Goal: Transaction & Acquisition: Purchase product/service

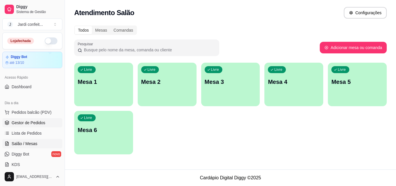
click at [29, 122] on span "Gestor de Pedidos" at bounding box center [29, 123] width 34 height 6
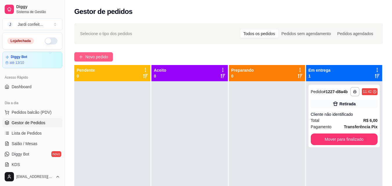
click at [100, 55] on span "Novo pedido" at bounding box center [96, 57] width 23 height 6
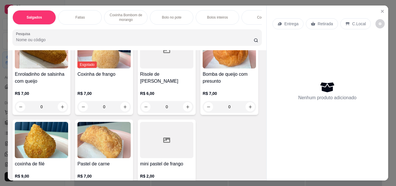
scroll to position [116, 0]
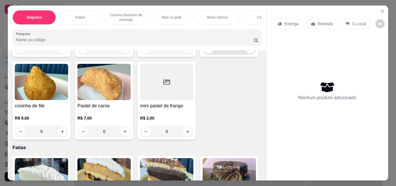
click at [249, 50] on icon "increase-product-quantity" at bounding box center [250, 48] width 3 height 3
type input "1"
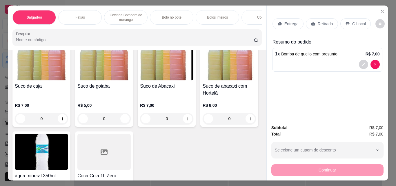
scroll to position [1741, 0]
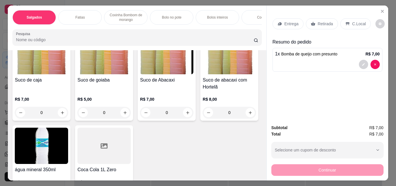
type input "1"
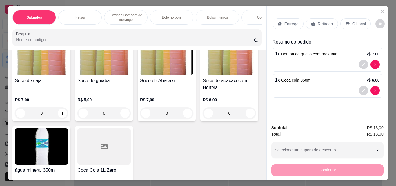
click at [321, 22] on p "Retirada" at bounding box center [325, 24] width 15 height 6
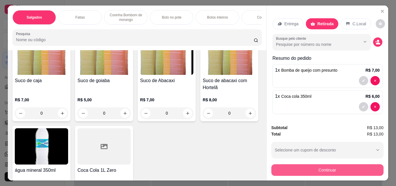
click at [318, 167] on button "Continuar" at bounding box center [328, 170] width 112 height 12
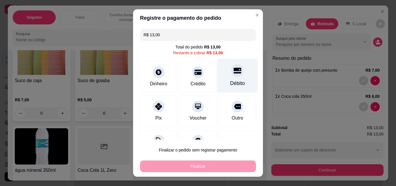
click at [230, 85] on div "Débito" at bounding box center [237, 84] width 15 height 8
type input "R$ 0,00"
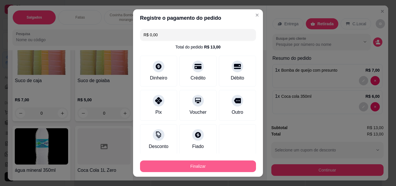
click at [214, 172] on footer "Finalizar" at bounding box center [198, 165] width 130 height 23
click at [207, 169] on button "Finalizar" at bounding box center [198, 166] width 116 height 12
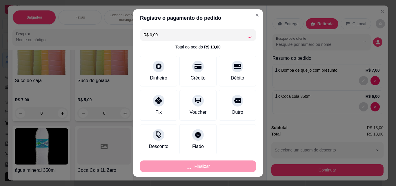
type input "0"
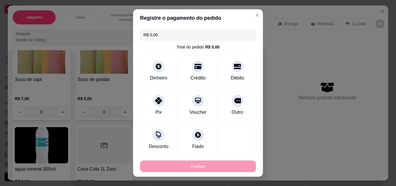
type input "-R$ 13,00"
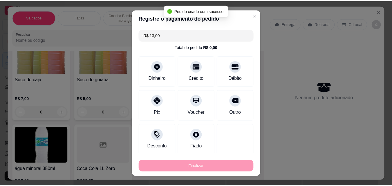
scroll to position [1741, 0]
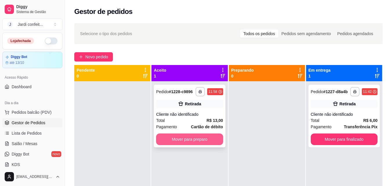
click at [207, 140] on button "Mover para preparo" at bounding box center [189, 140] width 67 height 12
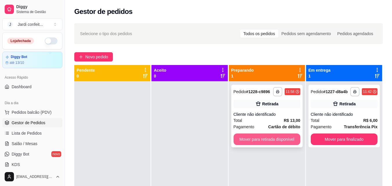
click at [251, 139] on button "Mover para retirada disponível" at bounding box center [267, 140] width 67 height 12
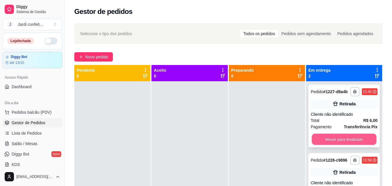
click at [318, 138] on button "Mover para finalizado" at bounding box center [344, 139] width 65 height 11
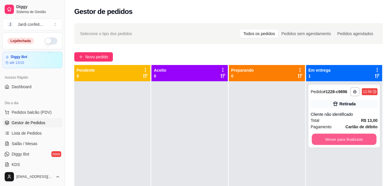
click at [318, 138] on button "Mover para finalizado" at bounding box center [344, 139] width 65 height 11
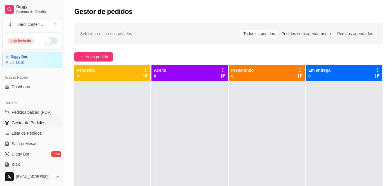
click at [46, 41] on button "button" at bounding box center [51, 40] width 13 height 7
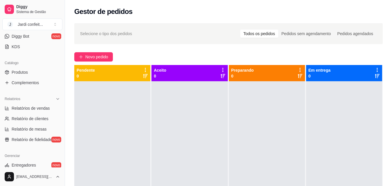
drag, startPoint x: 46, startPoint y: 41, endPoint x: 40, endPoint y: 91, distance: 50.4
click at [45, 44] on ul "Pedidos balcão (PDV) Gestor de Pedidos Lista de Pedidos Salão / Mesas Diggy Bot…" at bounding box center [32, 21] width 60 height 62
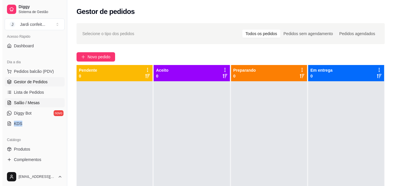
scroll to position [31, 0]
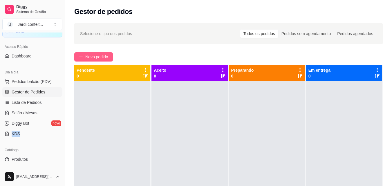
click at [101, 56] on span "Novo pedido" at bounding box center [96, 57] width 23 height 6
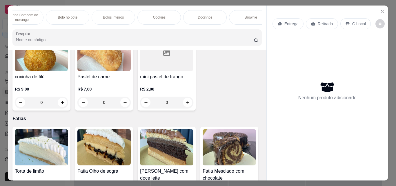
scroll to position [0, 116]
click at [233, 17] on p "Brownie" at bounding box center [239, 17] width 12 height 5
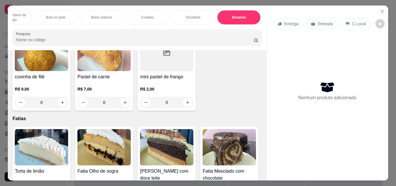
scroll to position [15, 0]
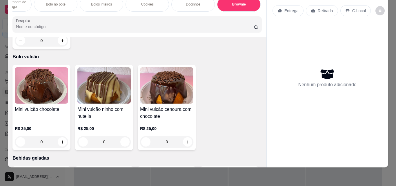
type input "1"
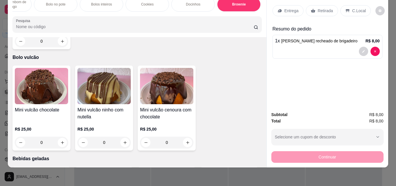
click at [318, 9] on p "Retirada" at bounding box center [325, 11] width 15 height 6
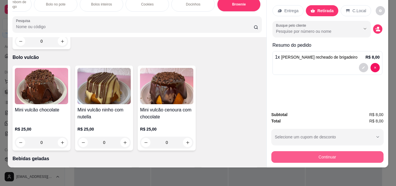
click at [274, 155] on button "Continuar" at bounding box center [328, 157] width 112 height 12
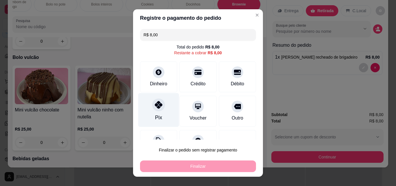
click at [162, 120] on div "Pix" at bounding box center [158, 110] width 41 height 34
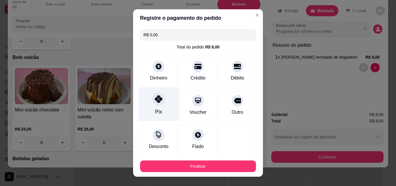
type input "R$ 0,00"
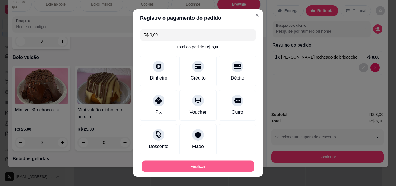
click at [205, 170] on button "Finalizar" at bounding box center [198, 166] width 113 height 11
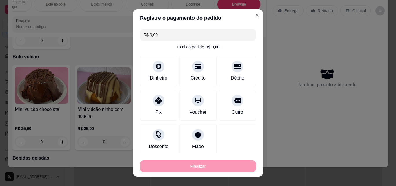
type input "0"
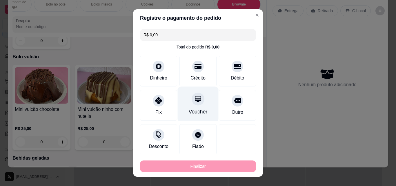
type input "-R$ 8,00"
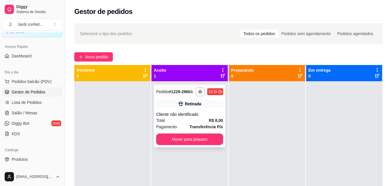
click at [208, 111] on div "**********" at bounding box center [189, 116] width 71 height 63
click at [40, 112] on link "Salão / Mesas" at bounding box center [32, 112] width 60 height 9
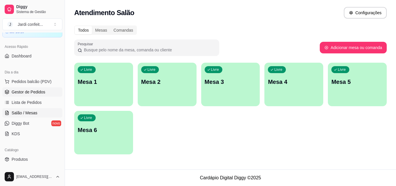
click at [42, 96] on link "Gestor de Pedidos" at bounding box center [32, 91] width 60 height 9
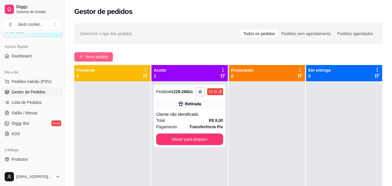
click at [104, 56] on span "Novo pedido" at bounding box center [96, 57] width 23 height 6
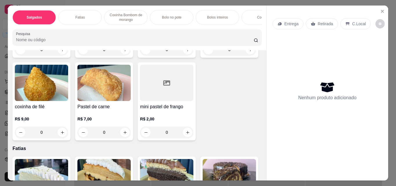
scroll to position [116, 0]
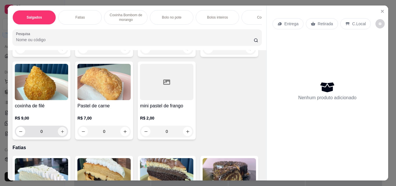
click at [67, 136] on button "increase-product-quantity" at bounding box center [62, 131] width 9 height 9
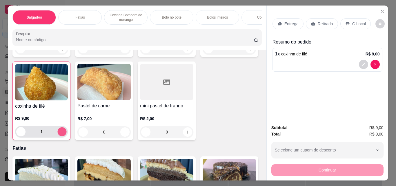
click at [67, 136] on button "increase-product-quantity" at bounding box center [62, 131] width 9 height 9
type input "2"
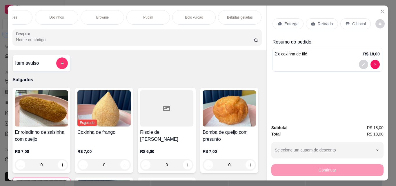
scroll to position [0, 294]
click at [206, 15] on p "Bebidas geladas" at bounding box center [199, 17] width 26 height 5
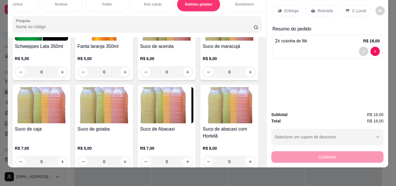
scroll to position [1708, 0]
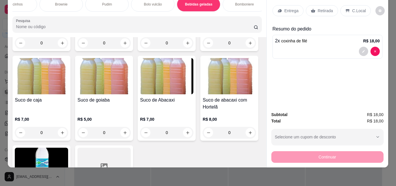
type input "1"
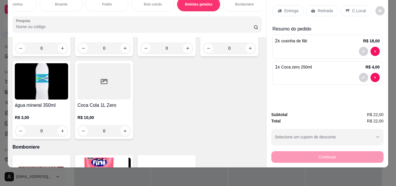
scroll to position [1795, 0]
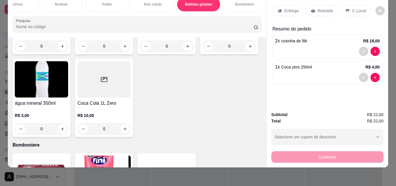
type input "1"
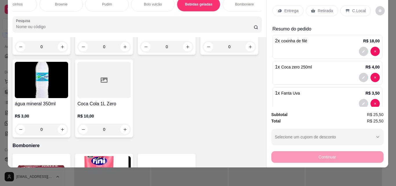
click at [314, 8] on div "Retirada" at bounding box center [322, 10] width 32 height 11
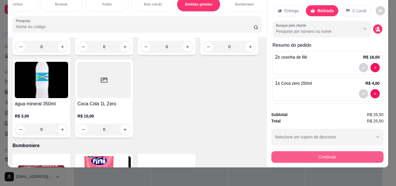
click at [284, 151] on button "Continuar" at bounding box center [328, 157] width 112 height 12
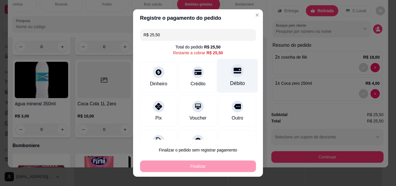
click at [230, 86] on div "Débito" at bounding box center [237, 84] width 15 height 8
type input "R$ 0,00"
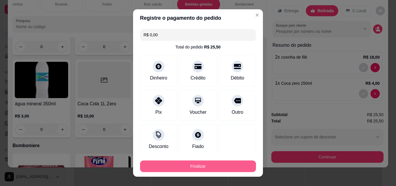
click at [226, 165] on button "Finalizar" at bounding box center [198, 166] width 116 height 12
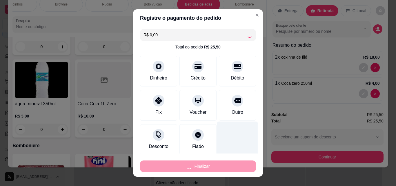
type input "0"
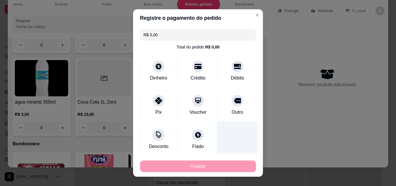
type input "-R$ 25,50"
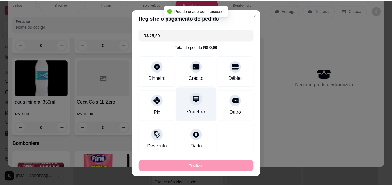
scroll to position [1795, 0]
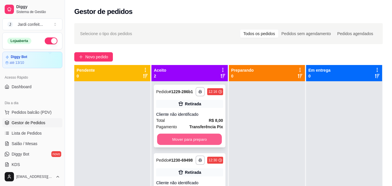
click at [194, 136] on button "Mover para preparo" at bounding box center [189, 139] width 65 height 11
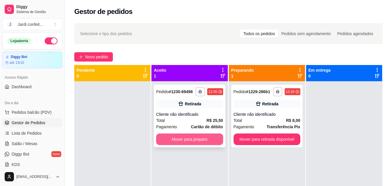
click at [200, 140] on button "Mover para preparo" at bounding box center [189, 140] width 67 height 12
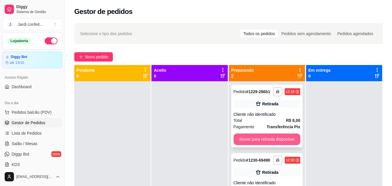
click at [260, 142] on button "Mover para retirada disponível" at bounding box center [267, 140] width 67 height 12
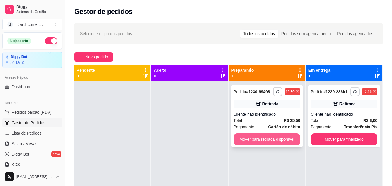
click at [272, 139] on button "Mover para retirada disponível" at bounding box center [267, 140] width 67 height 12
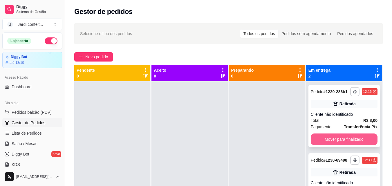
click at [340, 140] on button "Mover para finalizado" at bounding box center [344, 140] width 67 height 12
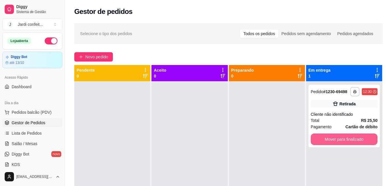
click at [340, 140] on button "Mover para finalizado" at bounding box center [344, 140] width 67 height 12
